Goal: Information Seeking & Learning: Check status

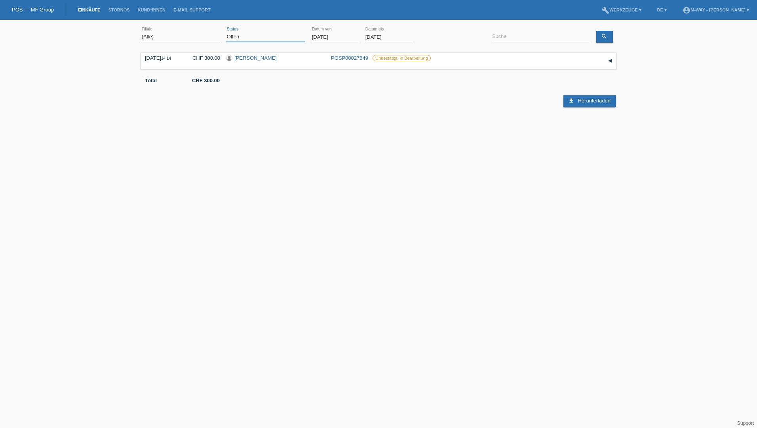
drag, startPoint x: 255, startPoint y: 39, endPoint x: 248, endPoint y: 43, distance: 8.2
click at [255, 39] on select "(Alle) Neu Offen Zurückgewiesen Zurückgetreten / Storniert Abgeschlossen" at bounding box center [265, 37] width 79 height 10
select select "ALL"
click at [226, 32] on select "(Alle) Neu Offen Zurückgewiesen Zurückgetreten / Storniert Abgeschlossen" at bounding box center [265, 37] width 79 height 10
click at [502, 38] on input at bounding box center [540, 37] width 99 height 10
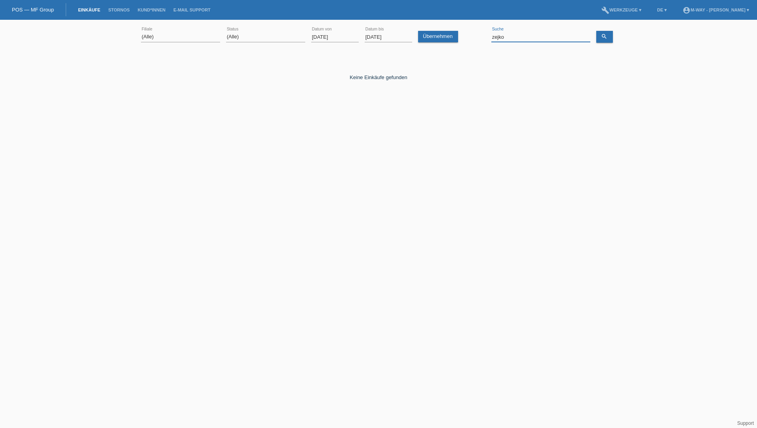
drag, startPoint x: 512, startPoint y: 37, endPoint x: 467, endPoint y: 37, distance: 44.7
click at [467, 37] on div "(Alle) Aarau Alexand'Ro Edouard'O Passion Vélo SàRL Basel Bern City Bern Expo B…" at bounding box center [378, 37] width 475 height 27
type input "zeljko"
click at [333, 38] on input "01.09.2025" at bounding box center [335, 37] width 48 height 10
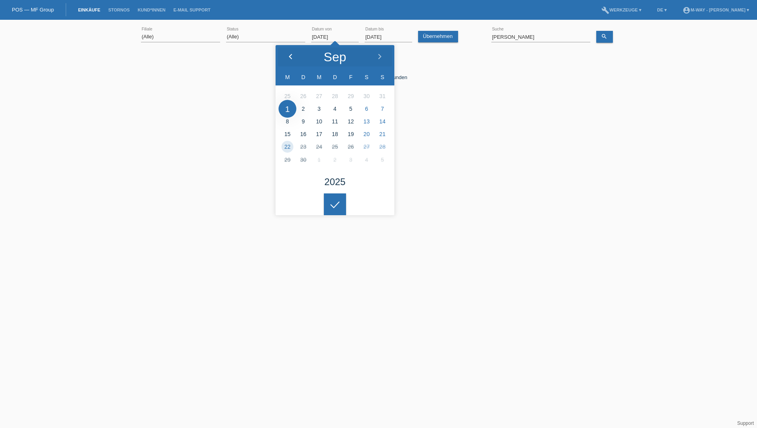
click at [289, 59] on icon at bounding box center [290, 57] width 6 height 6
type input "01.08.2025"
click at [599, 36] on link "search" at bounding box center [604, 37] width 17 height 12
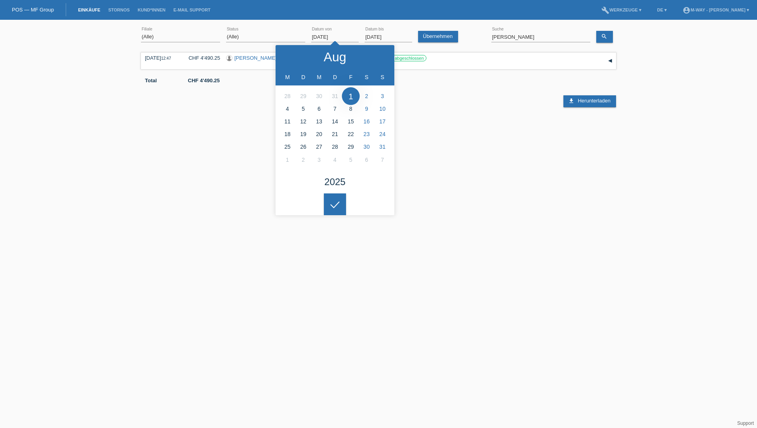
click at [481, 101] on div "download Herunterladen" at bounding box center [378, 96] width 475 height 24
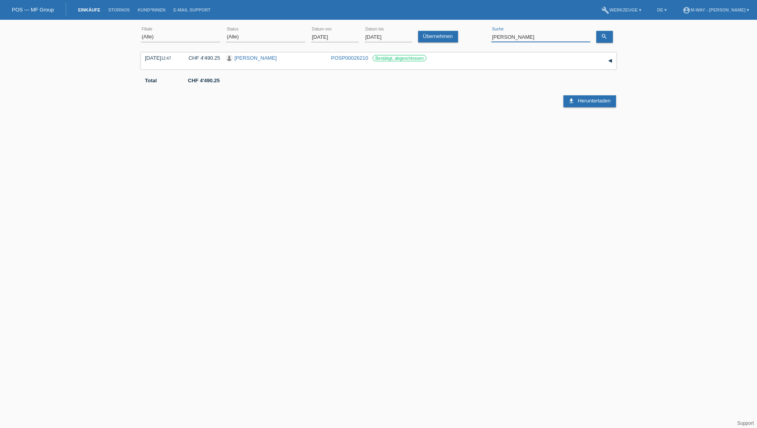
drag, startPoint x: 511, startPoint y: 38, endPoint x: 466, endPoint y: 42, distance: 45.2
click at [466, 42] on div "(Alle) [PERSON_NAME] Passion Vélo SàRL [GEOGRAPHIC_DATA] [GEOGRAPHIC_DATA] [GEO…" at bounding box center [378, 37] width 475 height 27
drag, startPoint x: 508, startPoint y: 37, endPoint x: 477, endPoint y: 39, distance: 30.9
click at [477, 39] on div "(Alle) [PERSON_NAME] Passion Vélo SàRL [GEOGRAPHIC_DATA] [GEOGRAPHIC_DATA] [GEO…" at bounding box center [378, 37] width 475 height 27
type input "scharegg"
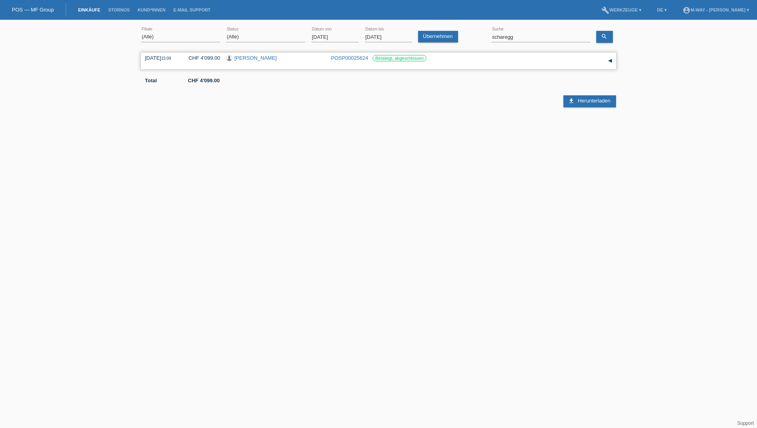
click at [263, 57] on link "[PERSON_NAME]" at bounding box center [255, 58] width 42 height 6
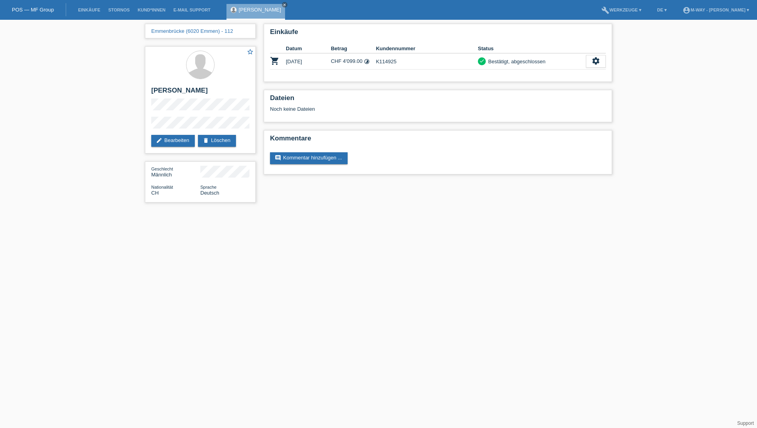
click at [57, 65] on div "Emmenbrücke (6020 Emmen) - 112 star_border Thomas Scharegg edit Bearbeiten dele…" at bounding box center [378, 115] width 757 height 191
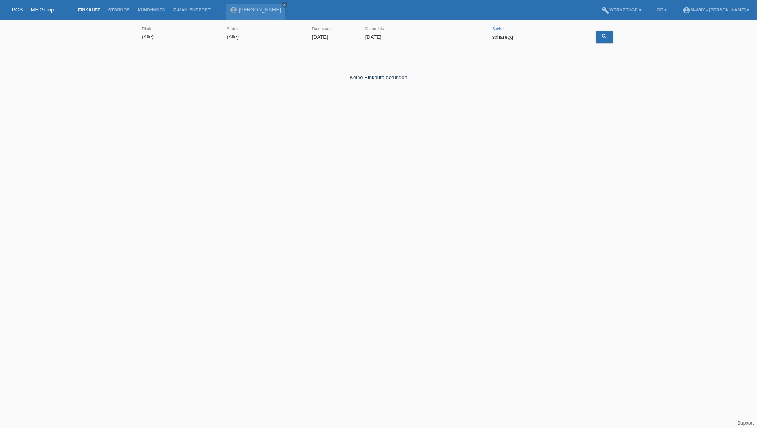
drag, startPoint x: 529, startPoint y: 38, endPoint x: 467, endPoint y: 37, distance: 62.6
click at [467, 37] on div "(Alle) Aarau Alexand'Ro Edouard'O Passion Vélo SàRL Basel Bern City Bern Expo B…" at bounding box center [378, 37] width 475 height 27
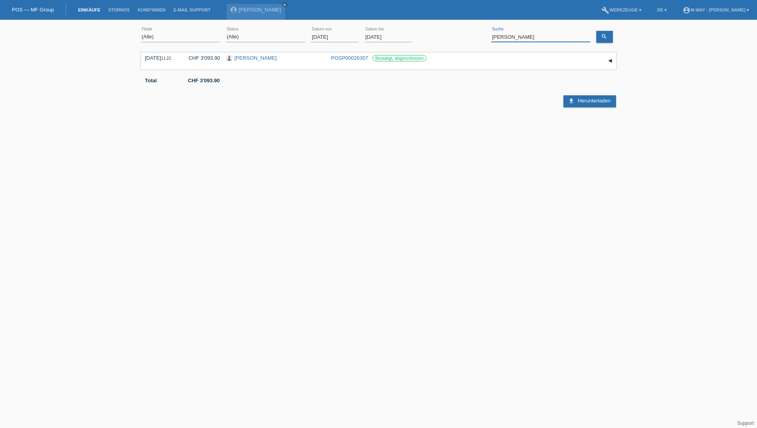
drag, startPoint x: 514, startPoint y: 35, endPoint x: 483, endPoint y: 39, distance: 30.7
click at [483, 39] on div "(Alle) Aarau Alexand'Ro Edouard'O Passion Vélo SàRL Basel Bern City Bern Expo B…" at bounding box center [378, 37] width 475 height 27
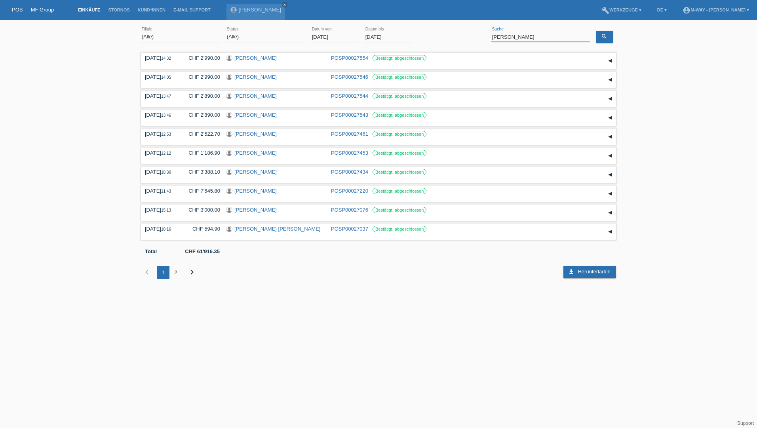
click at [492, 37] on input "von burg" at bounding box center [540, 37] width 99 height 10
type input "Stéphanie von burg"
click at [377, 38] on input "22.09.2025" at bounding box center [389, 37] width 48 height 10
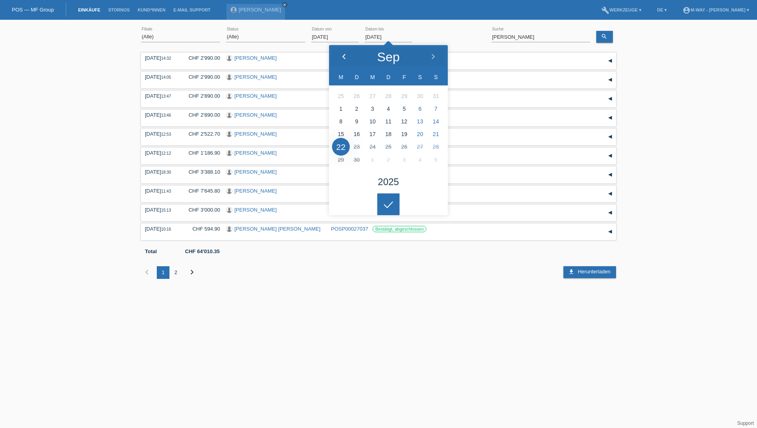
click at [345, 57] on icon at bounding box center [344, 57] width 6 height 6
type input "29.08.2025"
click at [604, 36] on icon "search" at bounding box center [604, 36] width 6 height 6
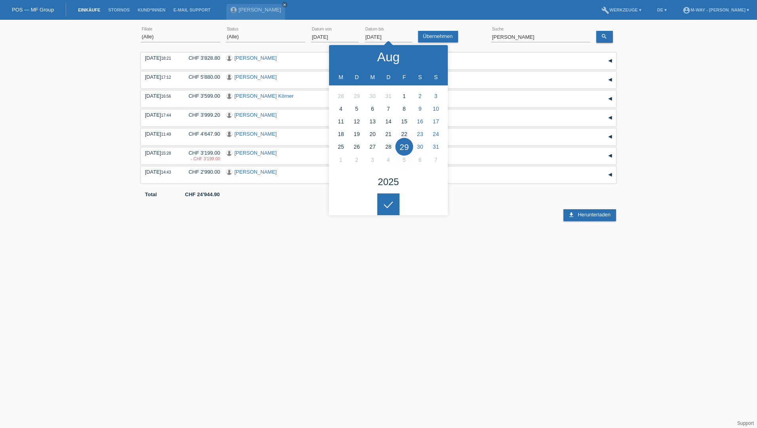
click at [333, 221] on html "POS — MF Group Einkäufe Stornos Kund*innen E-Mail Support Thomas Scharegg close" at bounding box center [378, 110] width 757 height 221
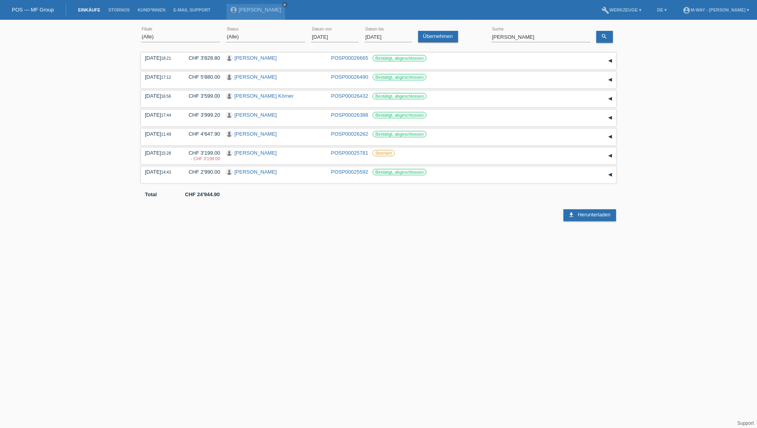
click at [339, 37] on input "01.08.2025" at bounding box center [335, 37] width 48 height 10
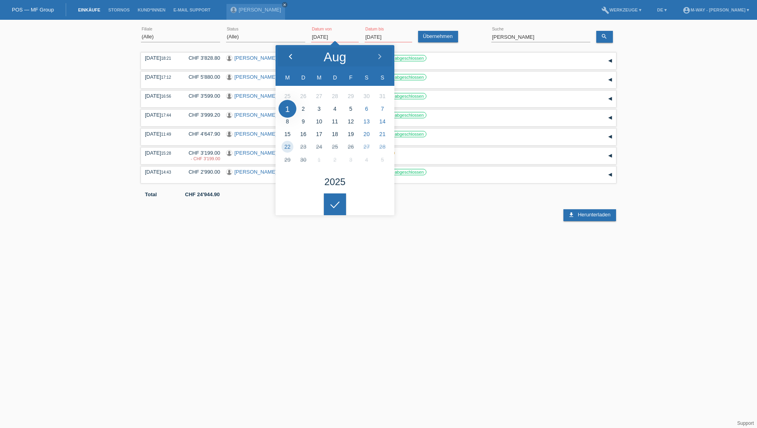
click at [291, 57] on icon at bounding box center [290, 57] width 6 height 6
click at [289, 59] on icon at bounding box center [290, 57] width 6 height 6
type input "01.07.2025"
click at [603, 39] on icon "search" at bounding box center [604, 36] width 6 height 6
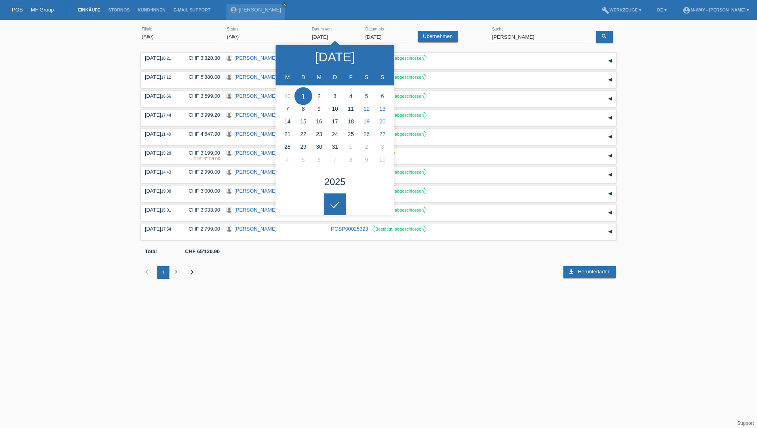
click at [396, 291] on html "POS — MF Group Einkäufe Stornos Kund*innen E-Mail Support Thomas Scharegg close" at bounding box center [378, 145] width 757 height 291
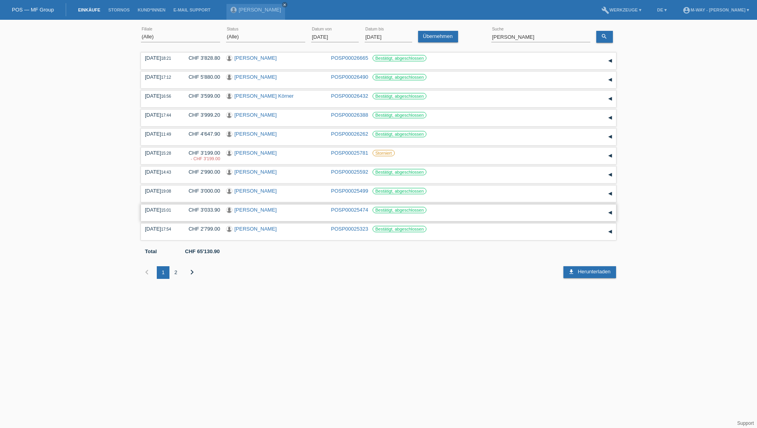
click at [258, 208] on link "[PERSON_NAME]" at bounding box center [255, 210] width 42 height 6
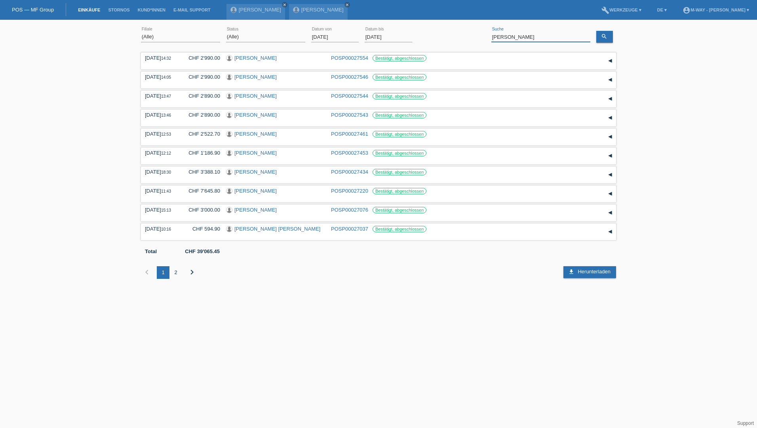
drag, startPoint x: 550, startPoint y: 38, endPoint x: 441, endPoint y: 42, distance: 108.5
click at [442, 42] on div "(Alle) Aarau Alexand'Ro Edouard'O Passion Vélo SàRL Basel Bern City Bern Expo B…" at bounding box center [378, 37] width 475 height 27
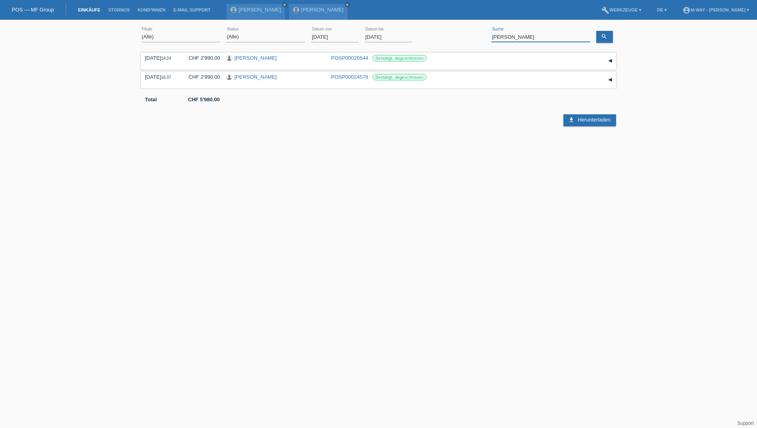
drag, startPoint x: 513, startPoint y: 37, endPoint x: 481, endPoint y: 40, distance: 32.6
click at [481, 40] on div "(Alle) Aarau Alexand'Ro Edouard'O Passion Vélo SàRL Basel Bern City Bern Expo B…" at bounding box center [378, 37] width 475 height 27
type input "maurer"
click at [608, 33] on link "search" at bounding box center [604, 37] width 17 height 12
click at [349, 58] on link "POSP00025659" at bounding box center [349, 58] width 37 height 6
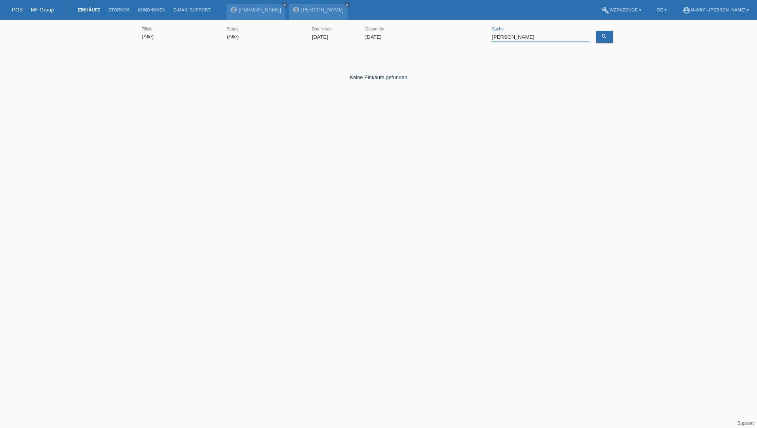
drag, startPoint x: 528, startPoint y: 37, endPoint x: 472, endPoint y: 36, distance: 56.2
click at [472, 36] on div "(Alle) [PERSON_NAME] Passion Vélo SàRL [GEOGRAPHIC_DATA] [GEOGRAPHIC_DATA] [GEO…" at bounding box center [378, 37] width 475 height 27
type input "maurer"
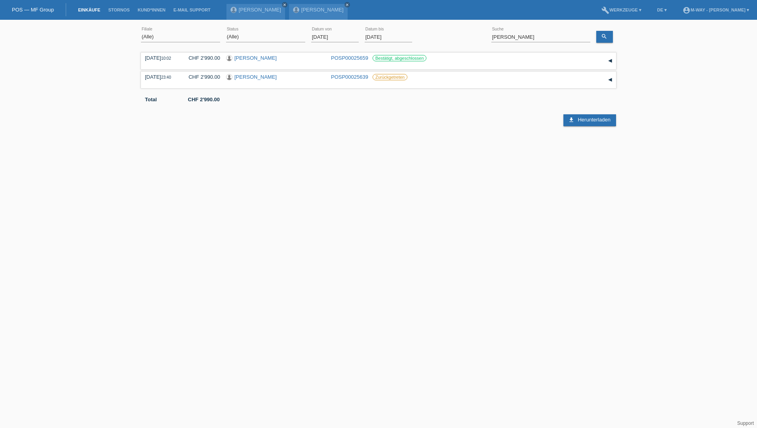
click at [331, 36] on input "01.07.2025" at bounding box center [335, 37] width 48 height 10
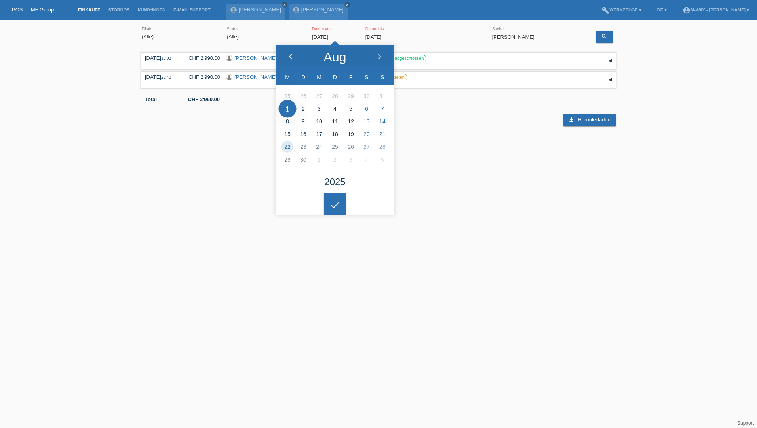
click at [289, 57] on polyline at bounding box center [290, 56] width 2 height 5
click at [377, 56] on icon at bounding box center [380, 57] width 6 height 6
click at [601, 37] on icon "search" at bounding box center [604, 36] width 6 height 6
click at [521, 130] on html "POS — MF Group Einkäufe Stornos Kund*innen E-Mail Support Thomas Scharegg close" at bounding box center [378, 65] width 757 height 130
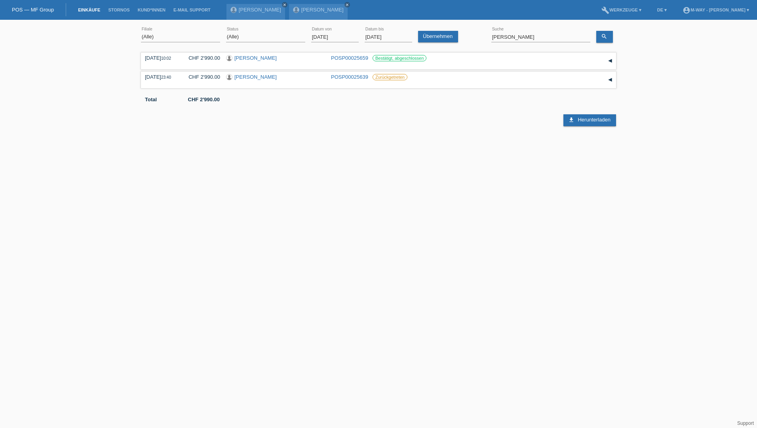
click at [335, 37] on input "01.08.2025" at bounding box center [335, 37] width 48 height 10
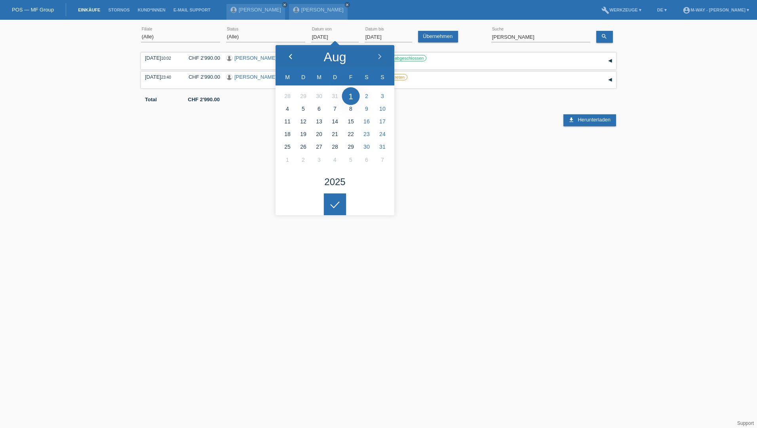
click at [291, 55] on polyline at bounding box center [290, 56] width 2 height 5
type input "01.06.2025"
click at [601, 38] on icon "search" at bounding box center [604, 36] width 6 height 6
click at [456, 130] on html "POS — MF Group Einkäufe Stornos Kund*innen E-Mail Support Thomas Scharegg close" at bounding box center [378, 65] width 757 height 130
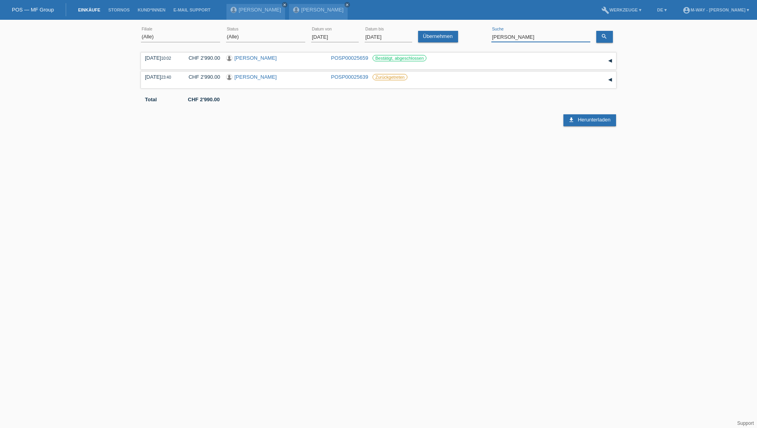
drag, startPoint x: 513, startPoint y: 37, endPoint x: 476, endPoint y: 40, distance: 37.3
click at [476, 40] on div "(Alle) Aarau Alexand'Ro Edouard'O Passion Vélo SàRL Basel Bern City Bern Expo B…" at bounding box center [378, 37] width 475 height 27
type input "wicky"
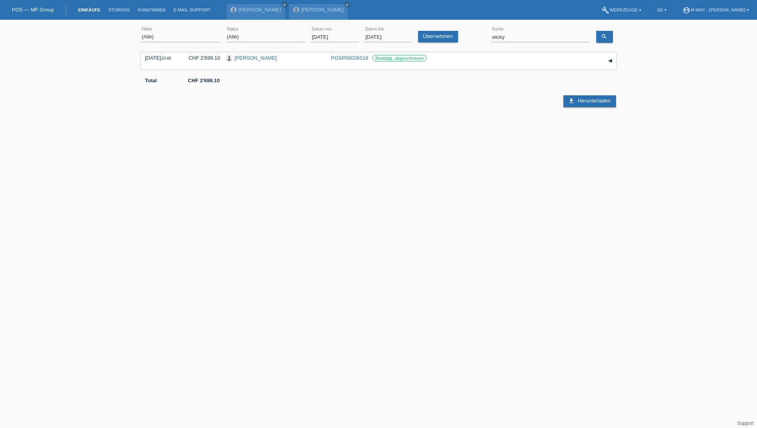
click at [389, 36] on input "29.08.2025" at bounding box center [389, 37] width 48 height 10
type input "22.09.2025"
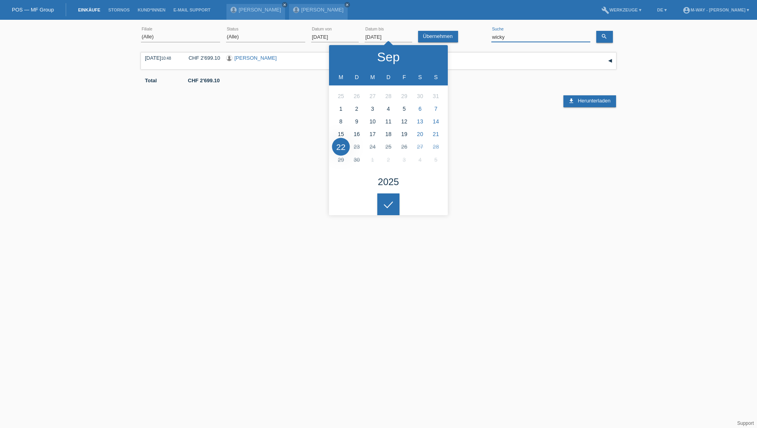
drag, startPoint x: 514, startPoint y: 37, endPoint x: 474, endPoint y: 37, distance: 40.8
click at [474, 37] on div "(Alle) Aarau Alexand'Ro Edouard'O Passion Vélo SàRL Basel Bern City Bern Expo B…" at bounding box center [378, 37] width 475 height 27
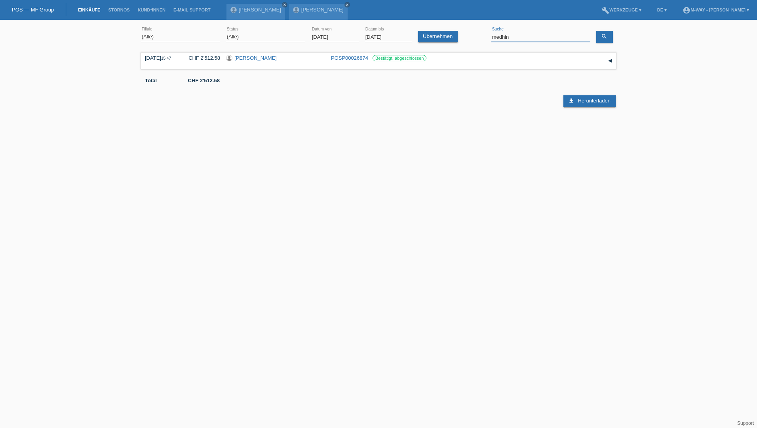
drag, startPoint x: 522, startPoint y: 34, endPoint x: 485, endPoint y: 36, distance: 36.9
click at [485, 36] on div "(Alle) Aarau Alexand'Ro Edouard'O Passion Vélo SàRL Basel Bern City Bern Expo B…" at bounding box center [378, 37] width 475 height 27
type input "colella"
click at [245, 59] on link "[PERSON_NAME]" at bounding box center [255, 58] width 42 height 6
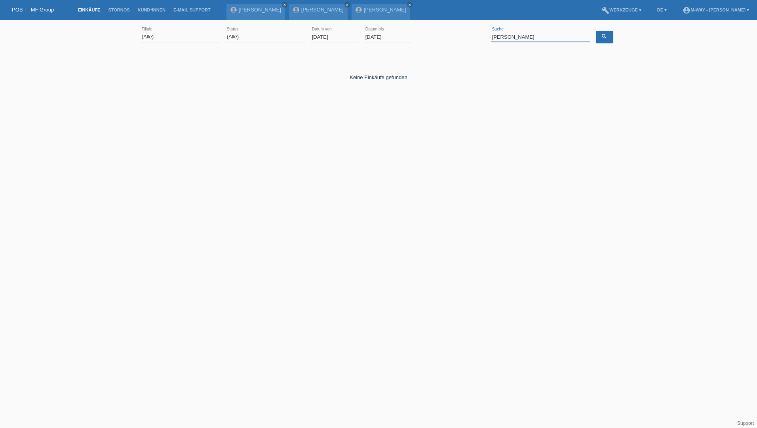
drag, startPoint x: 531, startPoint y: 37, endPoint x: 473, endPoint y: 41, distance: 57.5
click at [474, 41] on div "(Alle) [PERSON_NAME] Passion Vélo SàRL [GEOGRAPHIC_DATA] [GEOGRAPHIC_DATA] [GEO…" at bounding box center [378, 37] width 475 height 27
type input ","
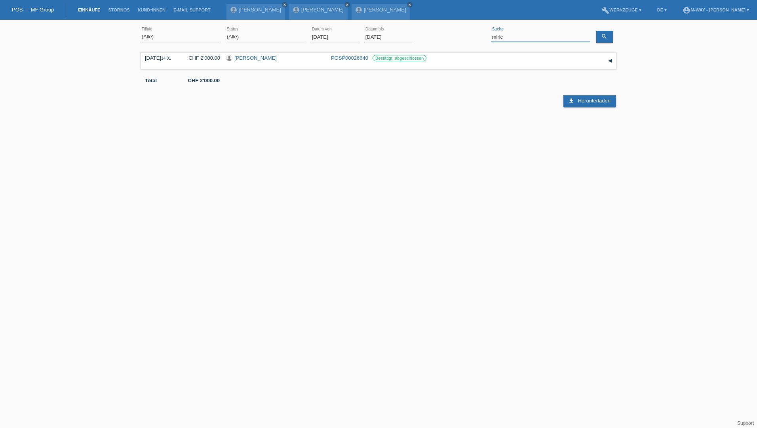
drag, startPoint x: 517, startPoint y: 36, endPoint x: 470, endPoint y: 40, distance: 47.3
click at [476, 37] on div "(Alle) [PERSON_NAME] Passion Vélo SàRL [GEOGRAPHIC_DATA] [GEOGRAPHIC_DATA] [GEO…" at bounding box center [378, 37] width 475 height 27
click at [178, 130] on html "POS — MF Group Einkäufe Stornos Kund*innen E-Mail Support Thomas Scharegg close" at bounding box center [378, 65] width 757 height 130
drag, startPoint x: 648, startPoint y: 17, endPoint x: 660, endPoint y: 17, distance: 11.9
click at [660, 17] on nav "POS — MF Group Einkäufe Stornos Kund*innen E-Mail Support Thomas Scharegg close" at bounding box center [378, 10] width 757 height 20
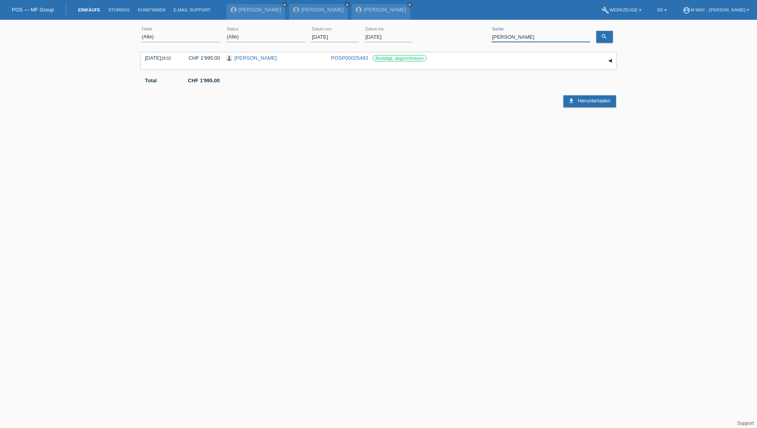
drag, startPoint x: 521, startPoint y: 36, endPoint x: 458, endPoint y: 37, distance: 62.6
click at [458, 37] on div "(Alle) Aarau Alexand'Ro Edouard'O Passion Vélo SàRL Basel Bern City Bern Expo B…" at bounding box center [378, 37] width 475 height 27
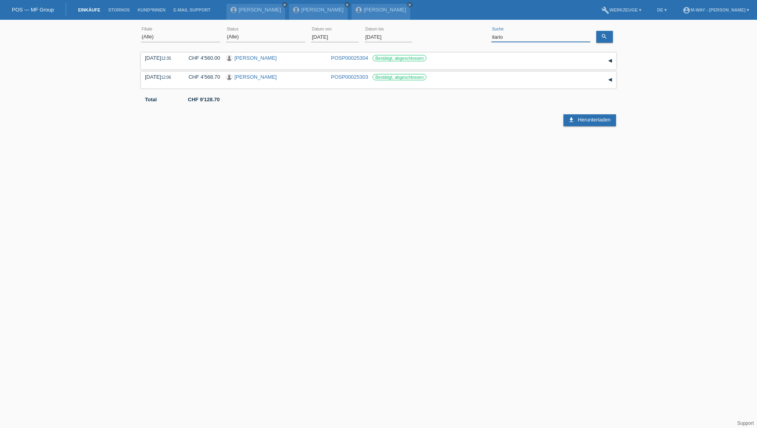
drag, startPoint x: 514, startPoint y: 37, endPoint x: 449, endPoint y: 38, distance: 65.3
click at [450, 38] on div "(Alle) Aarau Alexand'Ro Edouard'O Passion Vélo SàRL Basel Bern City Bern Expo B…" at bounding box center [378, 37] width 475 height 27
type input "martinez"
click at [257, 58] on link "[PERSON_NAME]" at bounding box center [255, 58] width 42 height 6
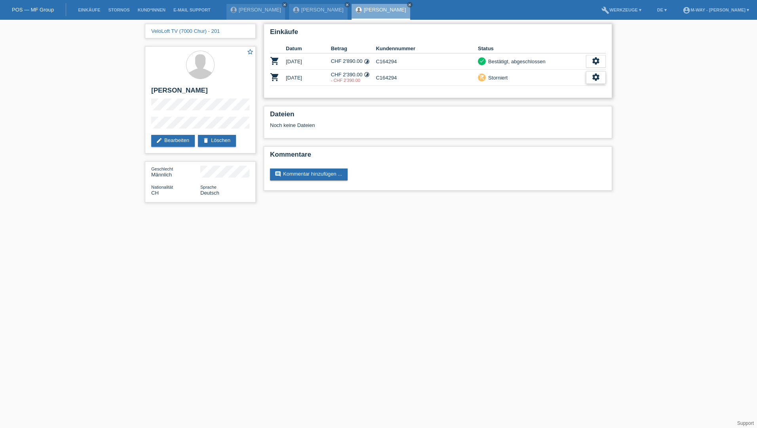
click at [595, 78] on icon "settings" at bounding box center [596, 77] width 9 height 9
click at [580, 88] on span "Anzeigen" at bounding box center [589, 90] width 24 height 10
click at [335, 211] on html "POS — MF Group Einkäufe [GEOGRAPHIC_DATA] Kund*innen E-Mail Support [PERSON_NAM…" at bounding box center [378, 105] width 757 height 211
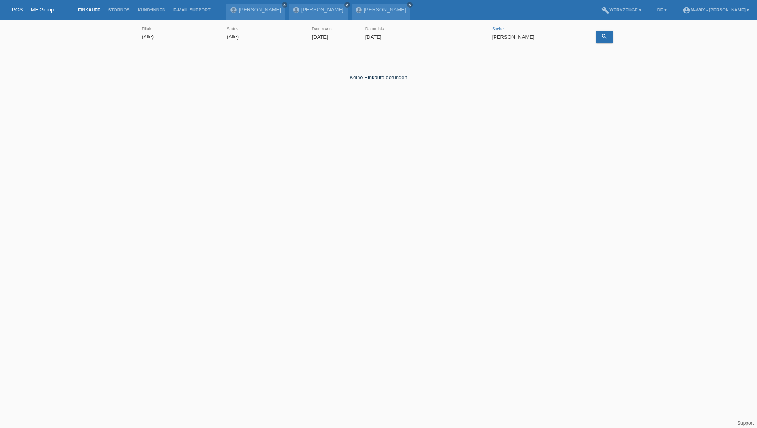
click at [498, 39] on input "martinez" at bounding box center [540, 37] width 99 height 10
type input "morris"
